Goal: Find specific page/section: Find specific page/section

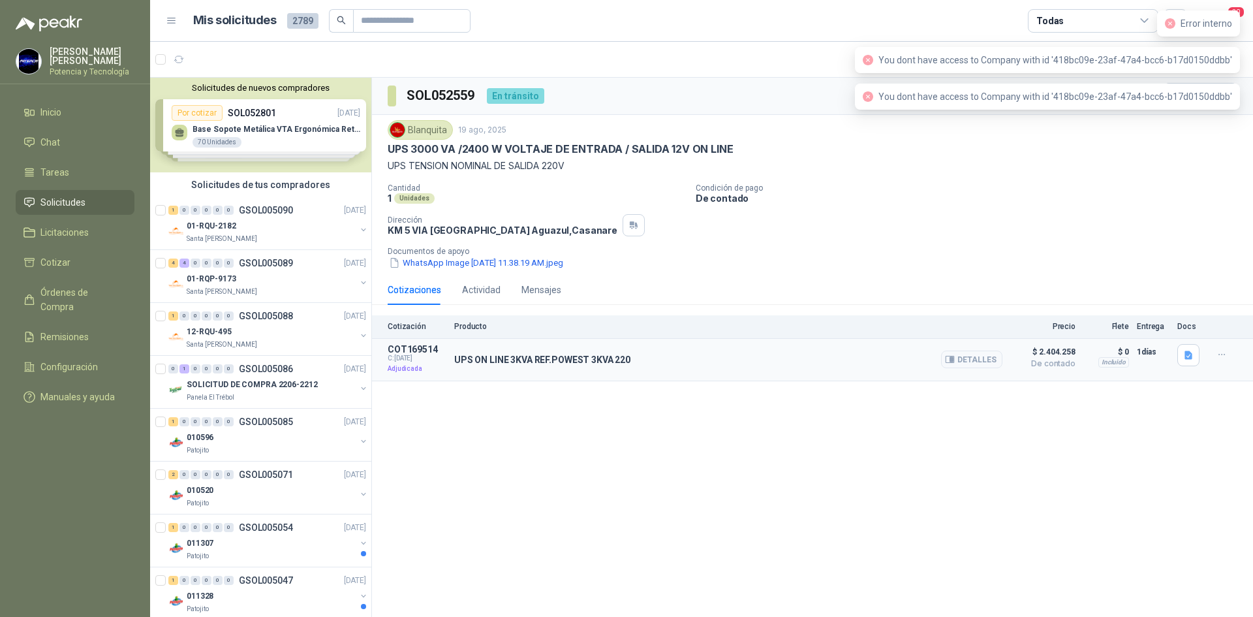
click at [1056, 362] on span "De contado" at bounding box center [1043, 364] width 65 height 8
click at [1212, 350] on button "button" at bounding box center [1222, 354] width 21 height 21
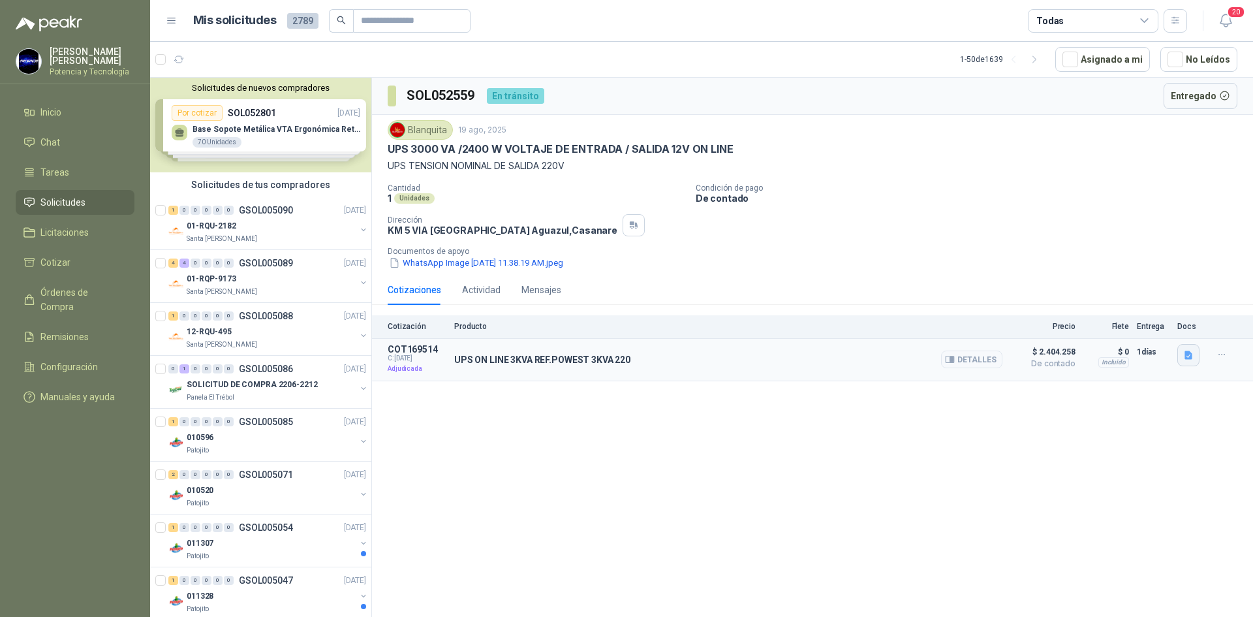
click at [1182, 353] on button "button" at bounding box center [1189, 355] width 22 height 22
click at [1060, 354] on span "$ 2.404.258" at bounding box center [1043, 352] width 65 height 16
click at [979, 364] on button "Detalles" at bounding box center [971, 360] width 61 height 18
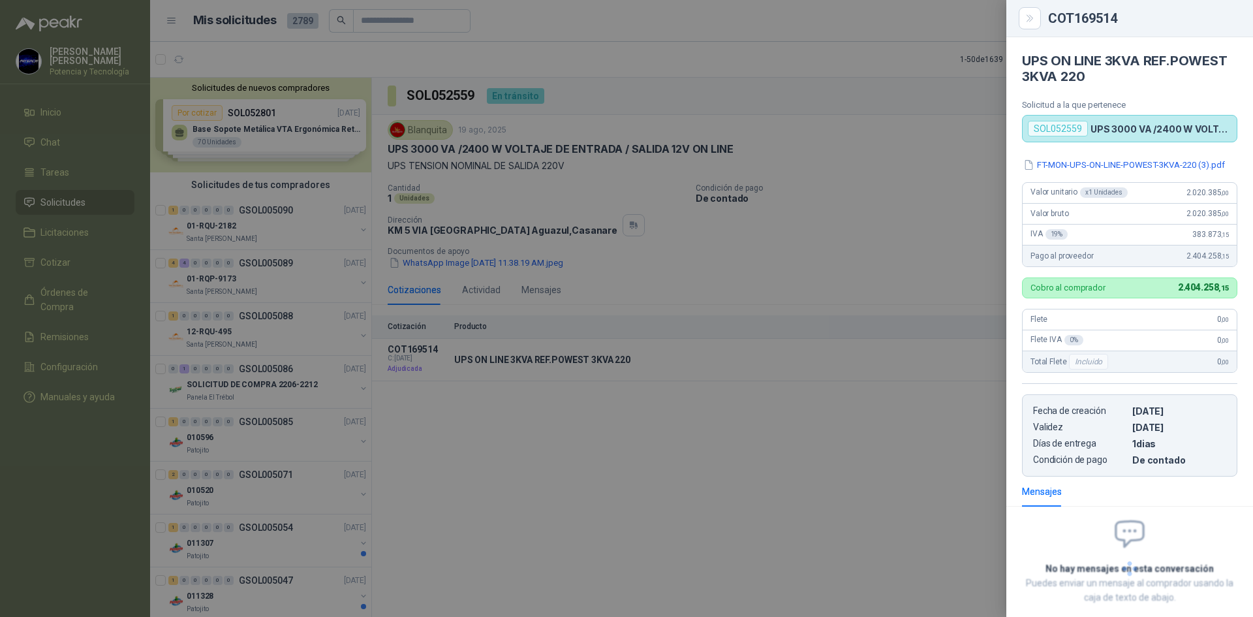
scroll to position [80, 0]
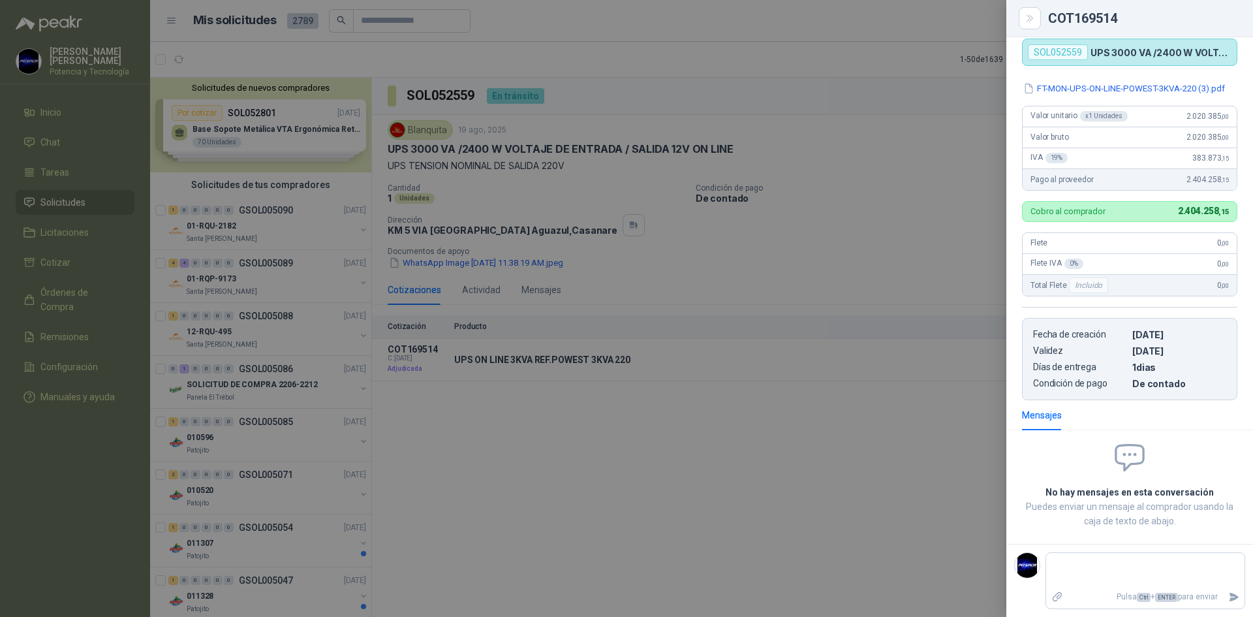
click at [952, 390] on div at bounding box center [626, 308] width 1253 height 617
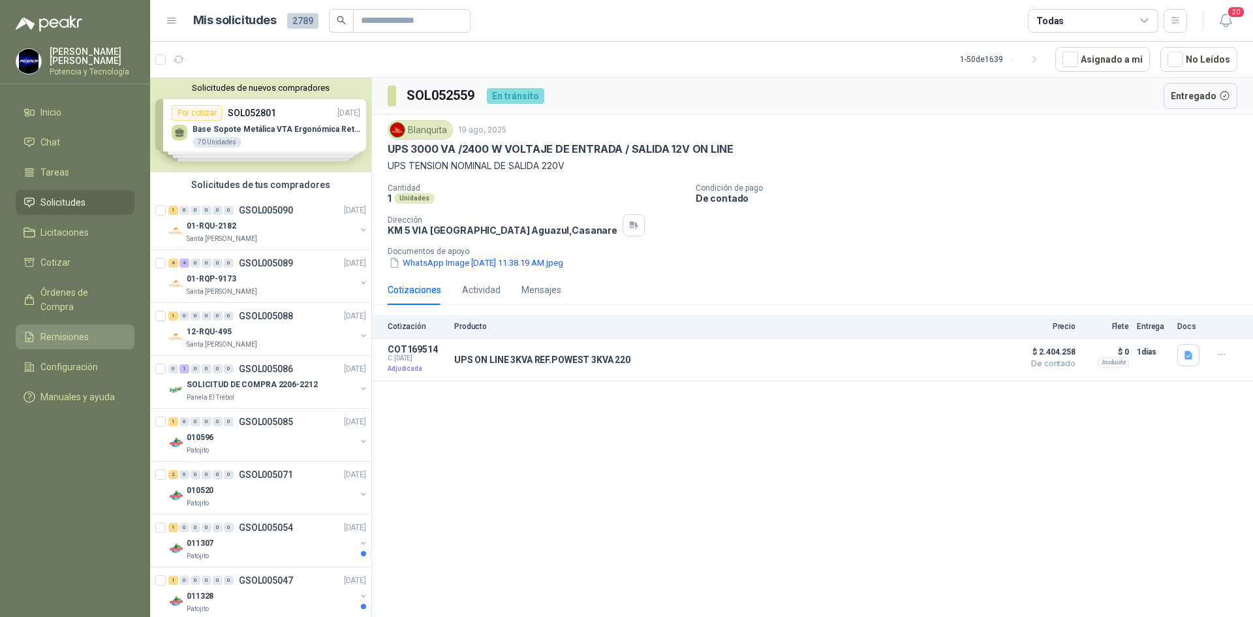
click at [76, 330] on span "Remisiones" at bounding box center [64, 337] width 48 height 14
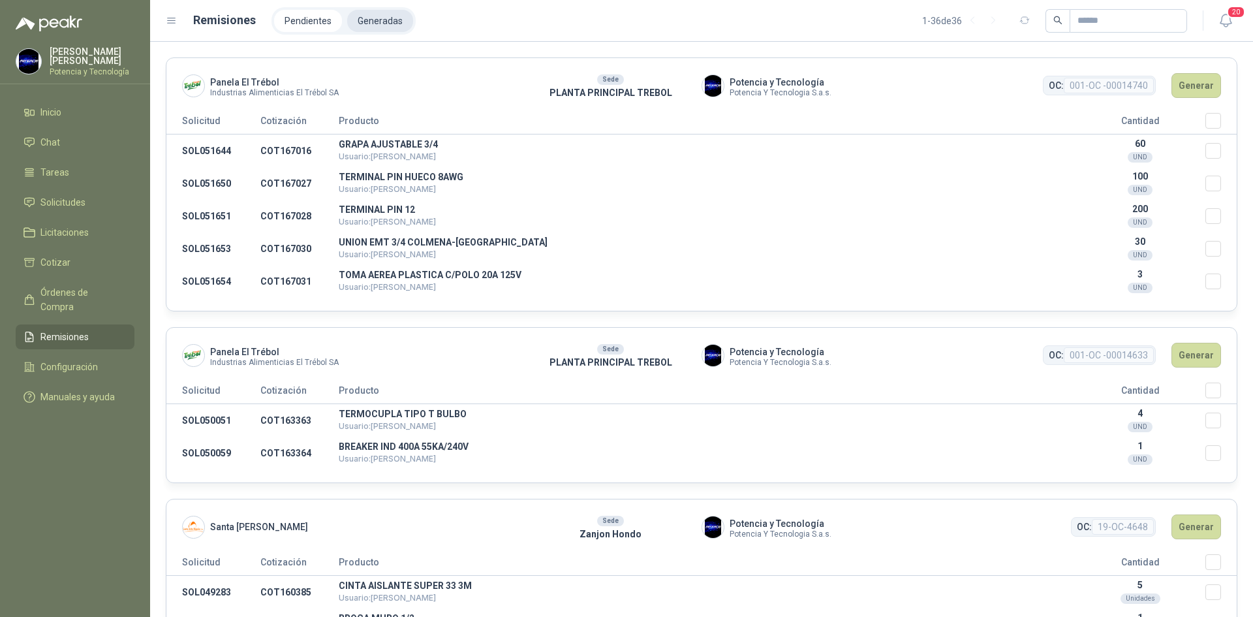
click at [370, 20] on li "Generadas" at bounding box center [380, 21] width 66 height 22
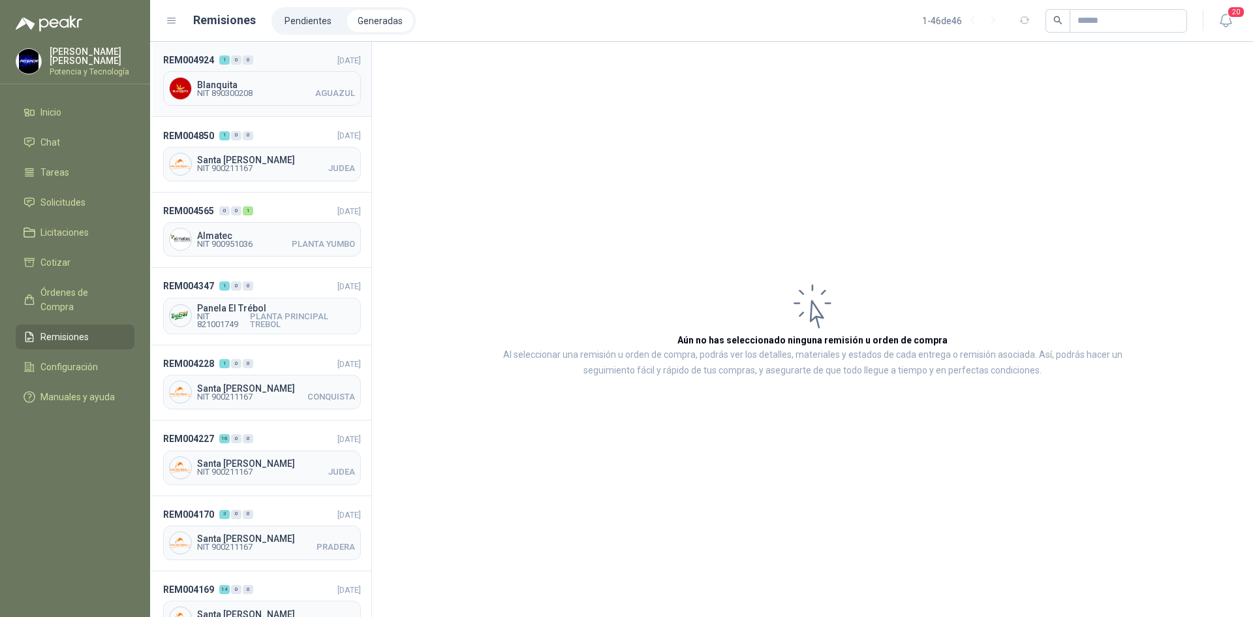
click at [295, 87] on span "Blanquita" at bounding box center [276, 84] width 158 height 9
